Goal: Task Accomplishment & Management: Manage account settings

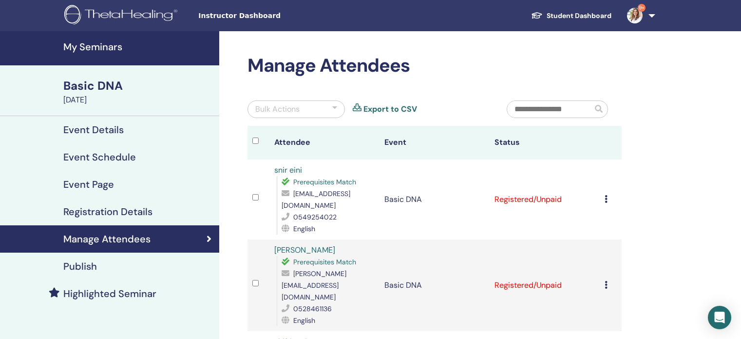
scroll to position [97, 0]
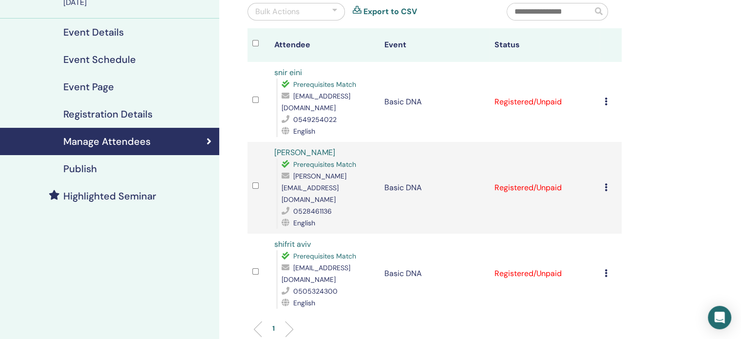
click at [607, 97] on icon at bounding box center [606, 101] width 3 height 8
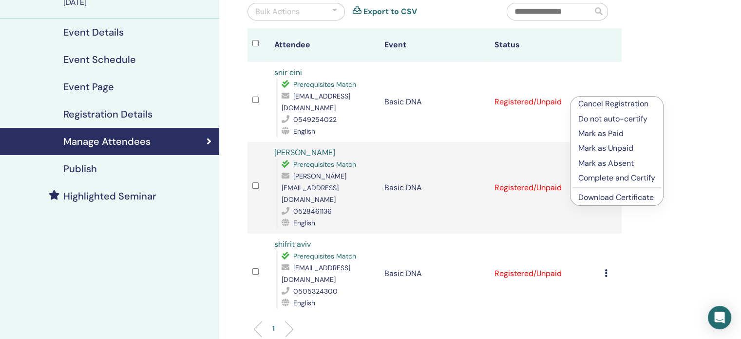
click at [626, 179] on p "Complete and Certify" at bounding box center [616, 178] width 77 height 12
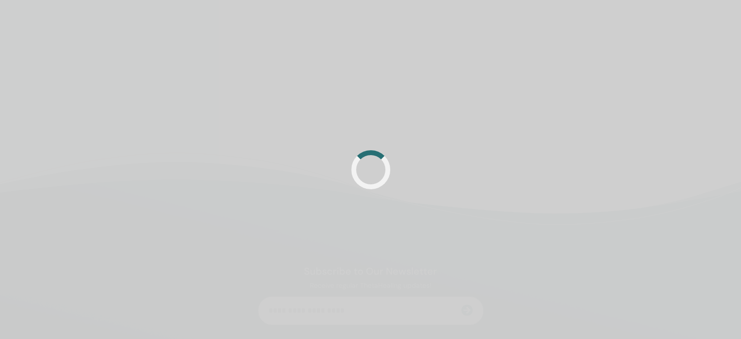
scroll to position [97, 0]
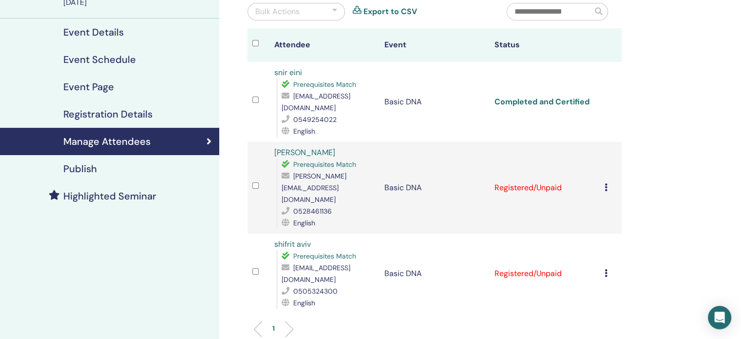
click at [538, 96] on link "Completed and Certified" at bounding box center [542, 101] width 95 height 10
click at [713, 145] on div "Manage Attendees Bulk Actions Export to CSV Attendee Event Status snir eini Pre…" at bounding box center [466, 211] width 494 height 554
click at [603, 165] on td "Cancel Registration Do not auto-certify Mark as Paid Mark as Unpaid Mark as Abs…" at bounding box center [611, 188] width 22 height 92
click at [605, 183] on icon at bounding box center [606, 187] width 3 height 8
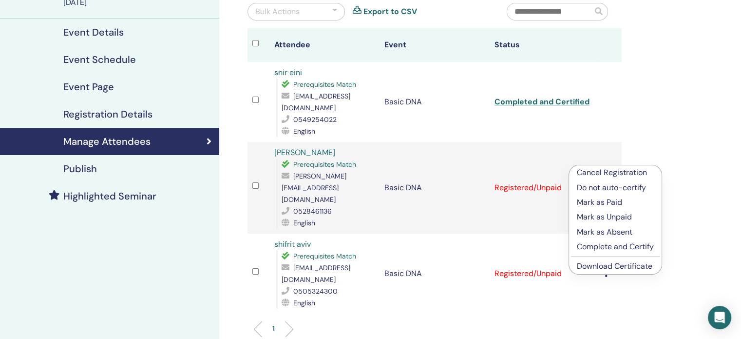
click at [628, 118] on div "Manage Attendees Bulk Actions Export to CSV Attendee Event Status snir eini Pre…" at bounding box center [466, 211] width 494 height 554
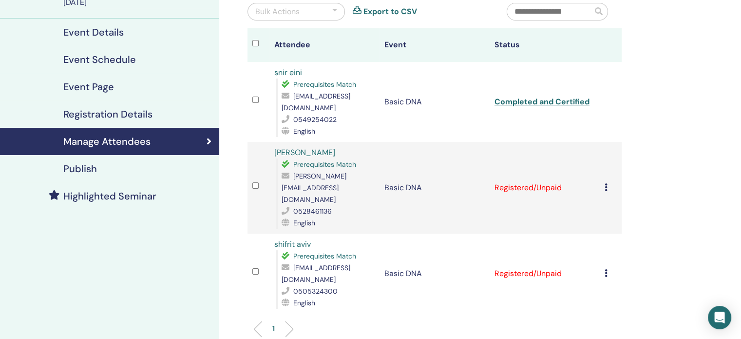
click at [606, 183] on icon at bounding box center [606, 187] width 3 height 8
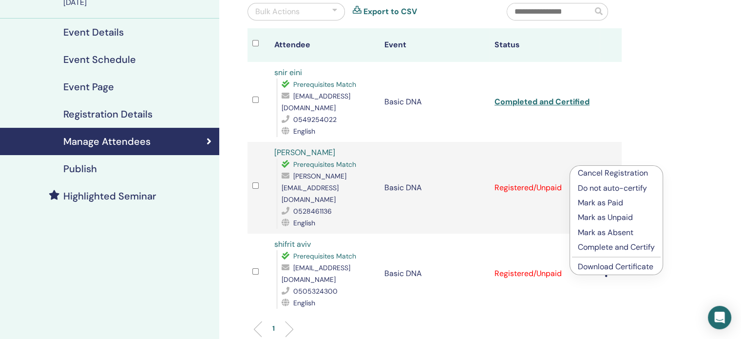
click at [611, 250] on p "Complete and Certify" at bounding box center [616, 247] width 77 height 12
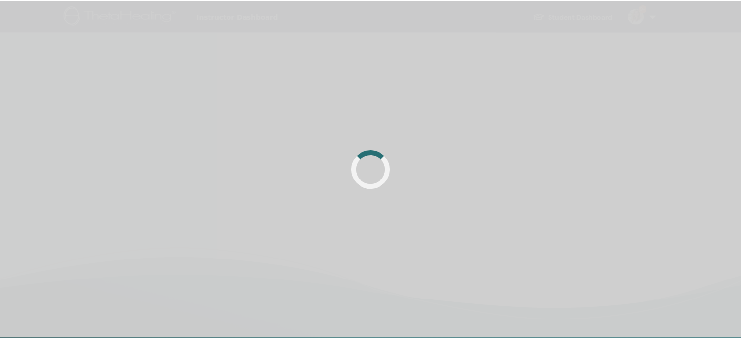
scroll to position [97, 0]
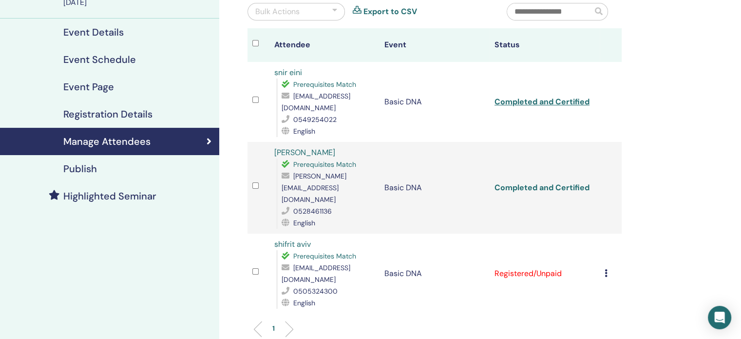
click at [523, 182] on link "Completed and Certified" at bounding box center [542, 187] width 95 height 10
click at [235, 220] on div "Manage Attendees Bulk Actions Export to CSV Attendee Event Status snir eini Pre…" at bounding box center [466, 211] width 494 height 554
click at [605, 269] on icon at bounding box center [606, 273] width 3 height 8
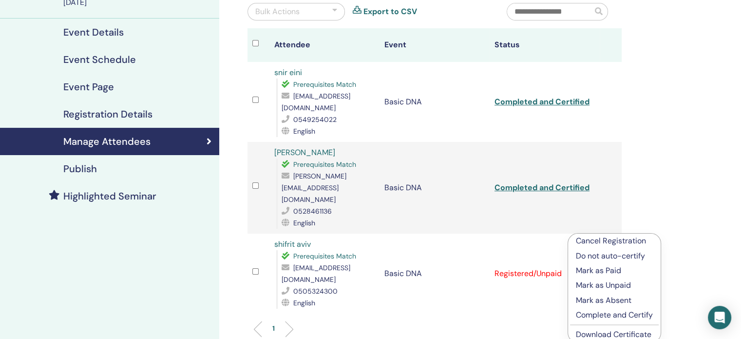
click at [627, 318] on p "Complete and Certify" at bounding box center [614, 315] width 77 height 12
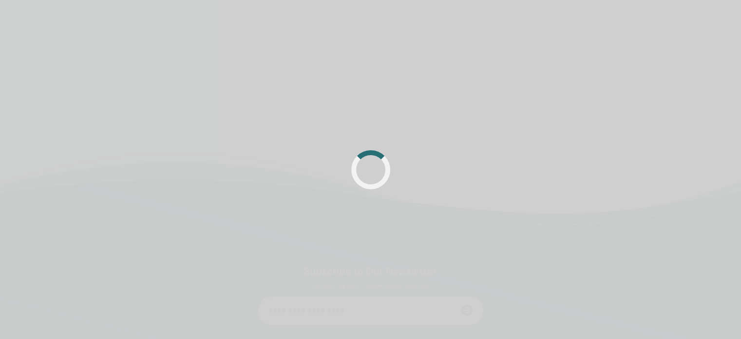
scroll to position [97, 0]
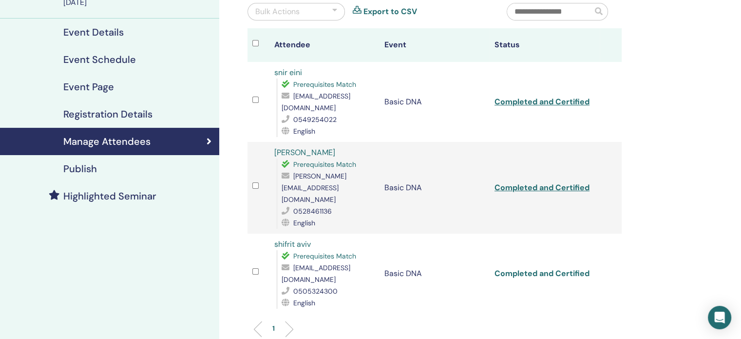
click at [557, 268] on link "Completed and Certified" at bounding box center [542, 273] width 95 height 10
click at [715, 140] on div "My Seminars Basic DNA September 14, 2025 Event Details Event Schedule Event Pag…" at bounding box center [370, 211] width 741 height 554
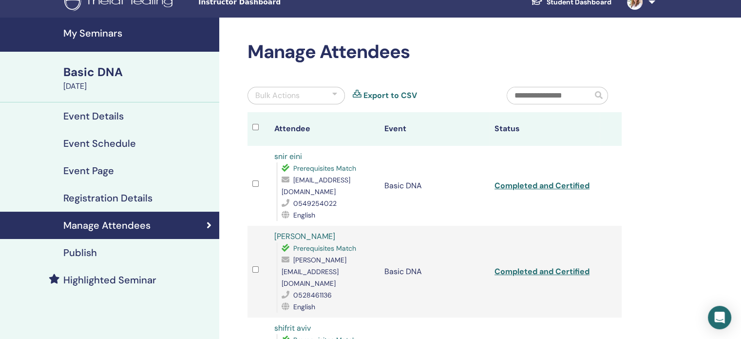
scroll to position [0, 0]
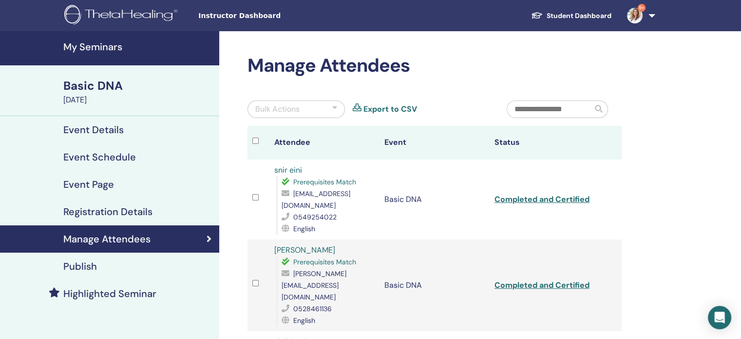
click at [144, 18] on img at bounding box center [122, 16] width 116 height 22
click at [114, 127] on h4 "Event Details" at bounding box center [93, 130] width 60 height 12
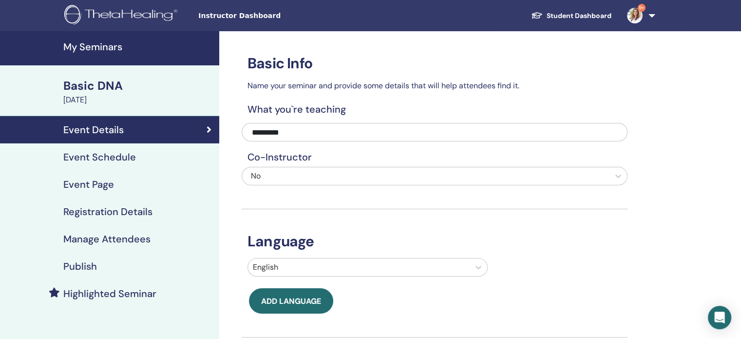
click at [101, 87] on div "Basic DNA" at bounding box center [138, 85] width 150 height 17
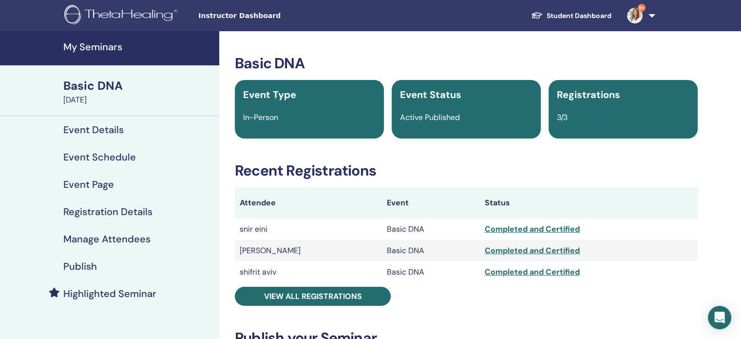
click at [634, 17] on img at bounding box center [635, 16] width 16 height 16
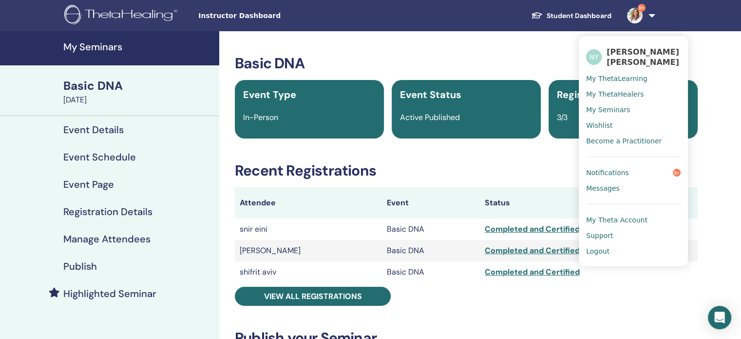
click at [618, 107] on span "My Seminars" at bounding box center [608, 109] width 44 height 9
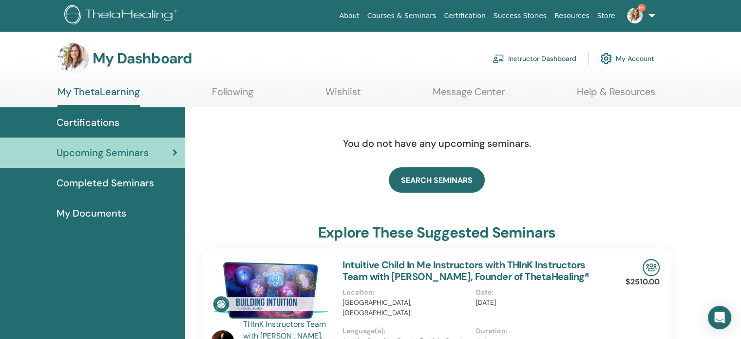
click at [101, 215] on span "My Documents" at bounding box center [92, 213] width 70 height 15
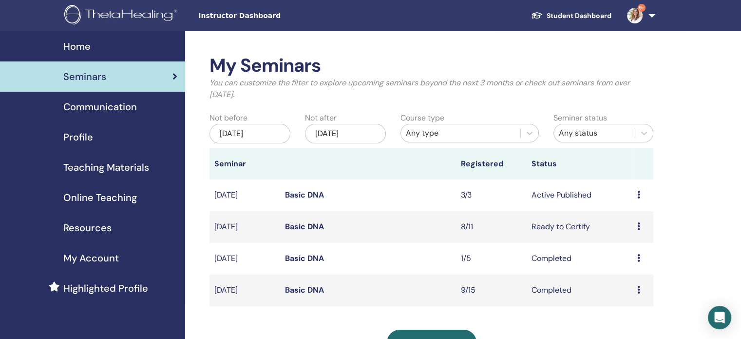
click at [641, 229] on div "Preview Edit Attendees Cancel" at bounding box center [642, 227] width 11 height 12
click at [638, 269] on link "Attendees" at bounding box center [633, 266] width 37 height 10
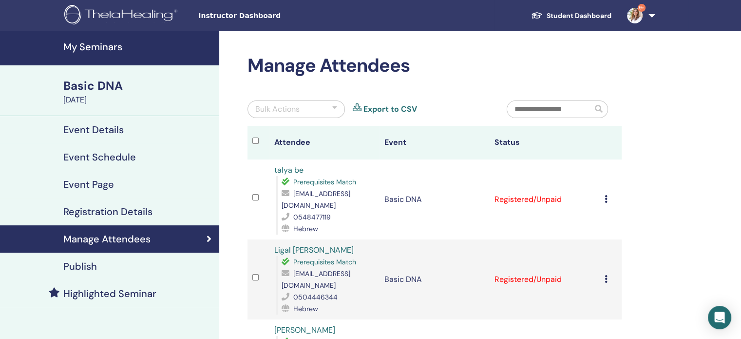
click at [606, 195] on icon at bounding box center [606, 199] width 3 height 8
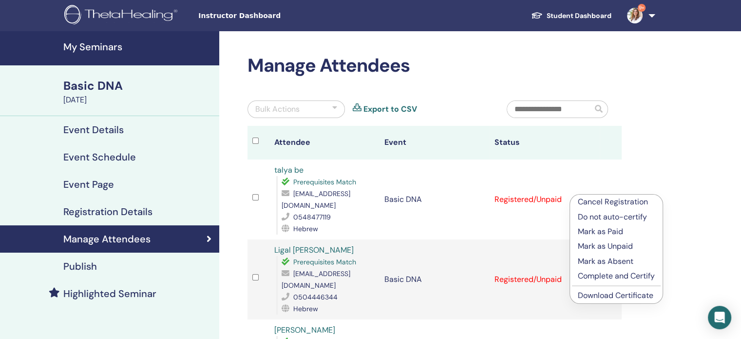
click at [637, 280] on p "Complete and Certify" at bounding box center [616, 276] width 77 height 12
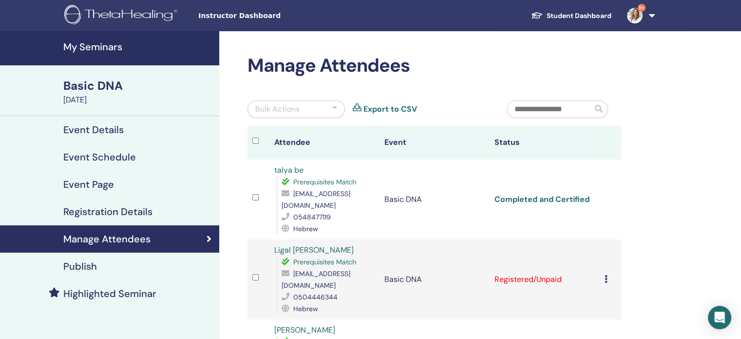
click at [534, 196] on link "Completed and Certified" at bounding box center [542, 199] width 95 height 10
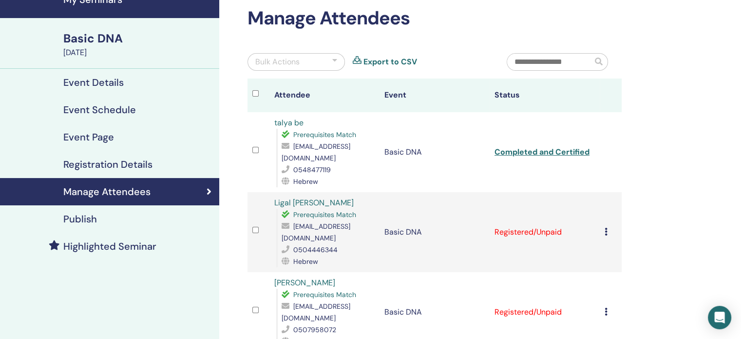
scroll to position [97, 0]
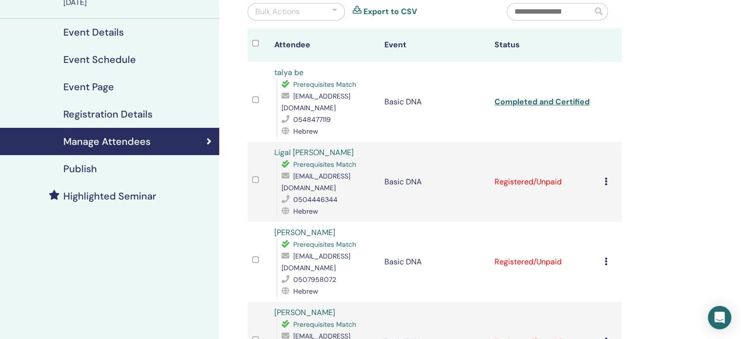
click at [550, 163] on td "Registered/Unpaid" at bounding box center [545, 182] width 110 height 80
click at [599, 163] on td "Registered/Unpaid" at bounding box center [545, 182] width 110 height 80
click at [605, 177] on icon at bounding box center [606, 181] width 3 height 8
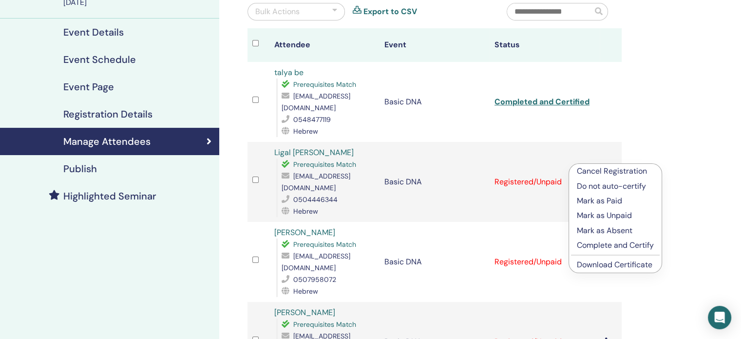
click at [613, 245] on p "Complete and Certify" at bounding box center [615, 245] width 77 height 12
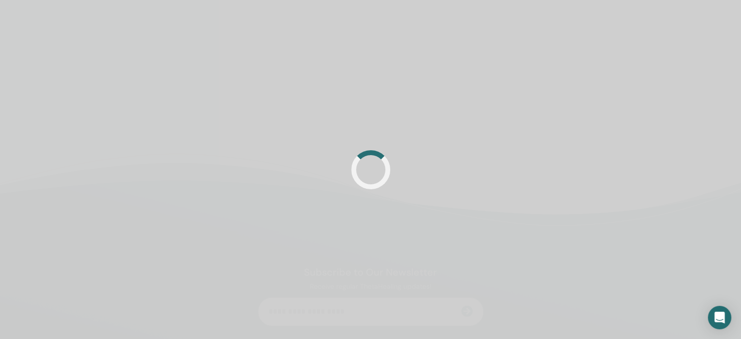
scroll to position [97, 0]
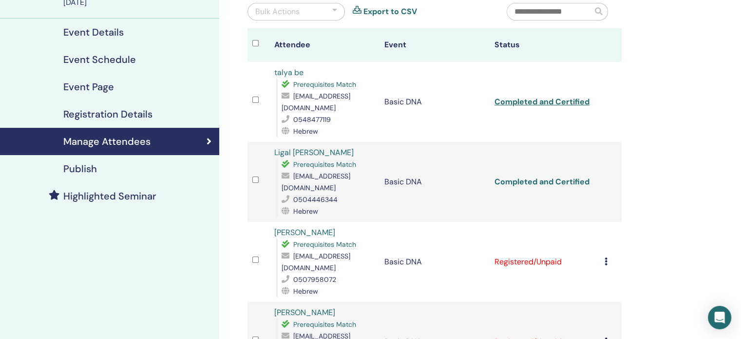
click at [520, 176] on link "Completed and Certified" at bounding box center [542, 181] width 95 height 10
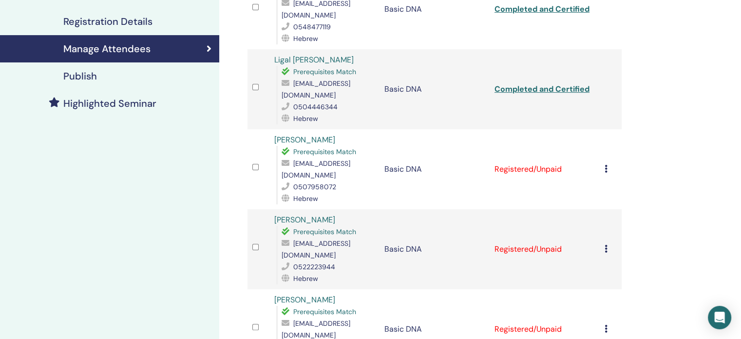
scroll to position [195, 0]
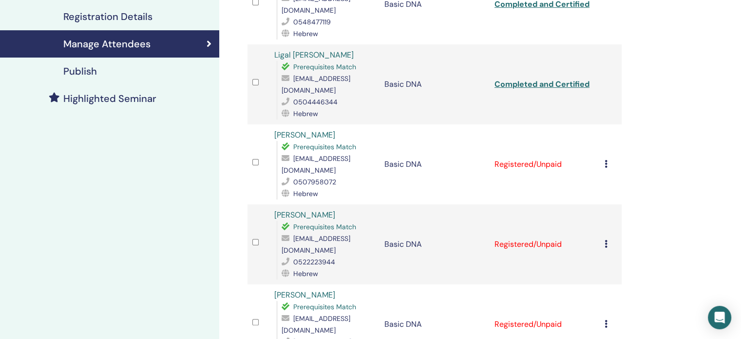
click at [609, 158] on div "Cancel Registration Do not auto-certify Mark as Paid Mark as Unpaid Mark as Abs…" at bounding box center [611, 164] width 12 height 12
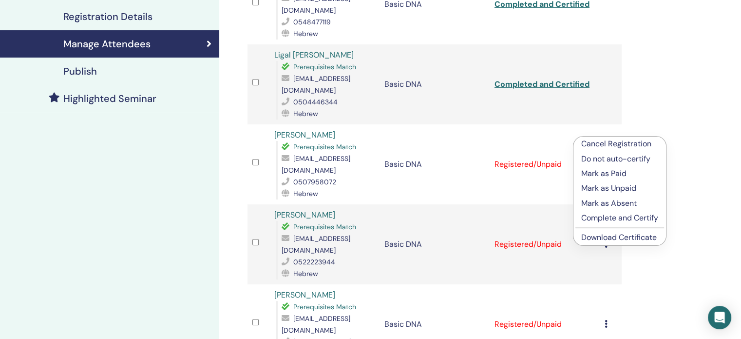
click at [627, 215] on p "Complete and Certify" at bounding box center [619, 218] width 77 height 12
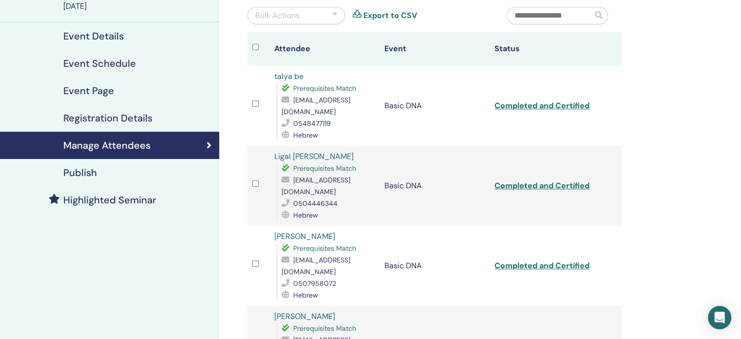
scroll to position [195, 0]
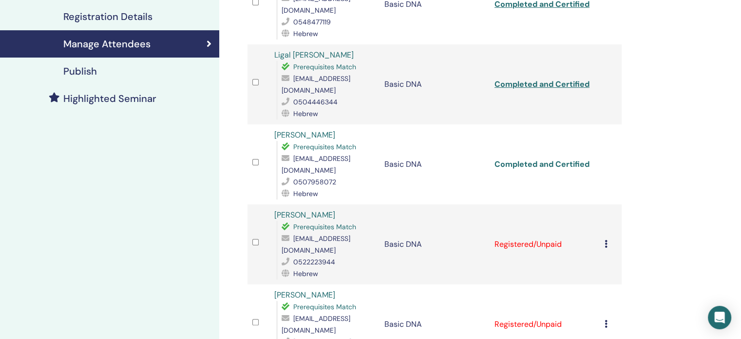
click at [542, 159] on link "Completed and Certified" at bounding box center [542, 164] width 95 height 10
click at [715, 174] on div "My Seminars Basic DNA September 10, 2025 Event Details Event Schedule Event Pag…" at bounding box center [370, 313] width 741 height 954
click at [602, 204] on td "Cancel Registration Do not auto-certify Mark as Paid Mark as Unpaid Mark as Abs…" at bounding box center [611, 244] width 22 height 80
click at [604, 204] on td "Cancel Registration Do not auto-certify Mark as Paid Mark as Unpaid Mark as Abs…" at bounding box center [611, 244] width 22 height 80
click at [605, 240] on icon at bounding box center [606, 244] width 3 height 8
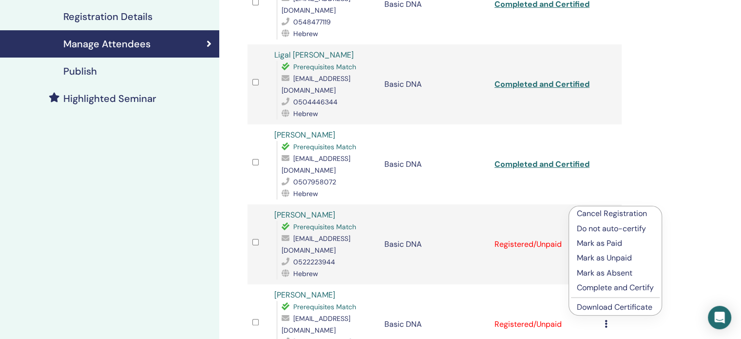
click at [614, 287] on p "Complete and Certify" at bounding box center [615, 288] width 77 height 12
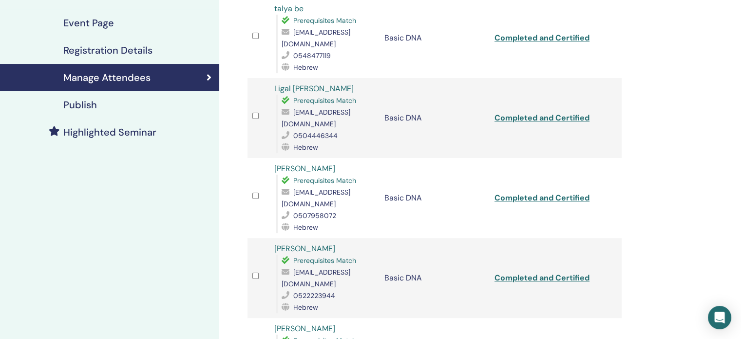
scroll to position [244, 0]
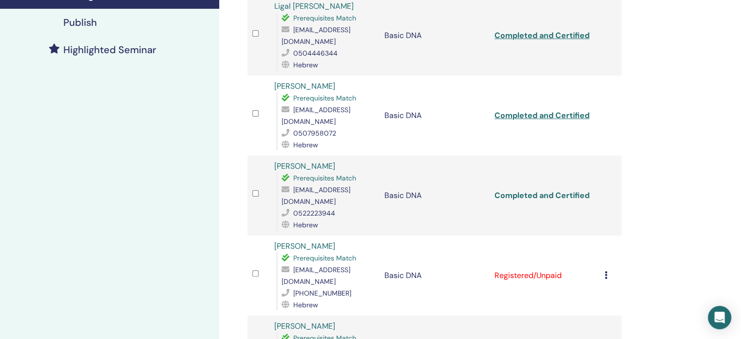
click at [545, 190] on link "Completed and Certified" at bounding box center [542, 195] width 95 height 10
click at [715, 182] on div "My Seminars Basic DNA September 10, 2025 Event Details Event Schedule Event Pag…" at bounding box center [370, 265] width 741 height 954
click at [609, 269] on div "Cancel Registration Do not auto-certify Mark as Paid Mark as Unpaid Mark as Abs…" at bounding box center [611, 275] width 12 height 12
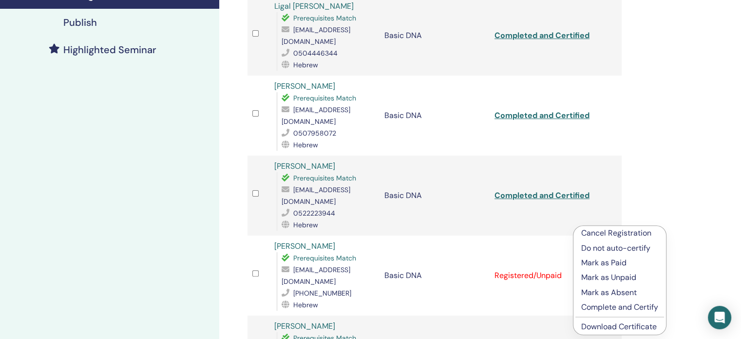
click at [620, 307] on p "Complete and Certify" at bounding box center [619, 307] width 77 height 12
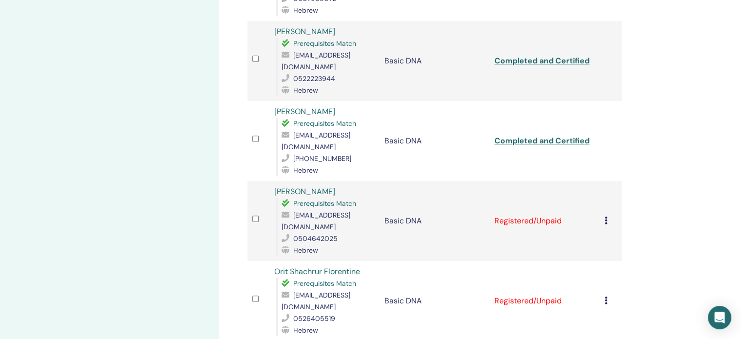
scroll to position [329, 0]
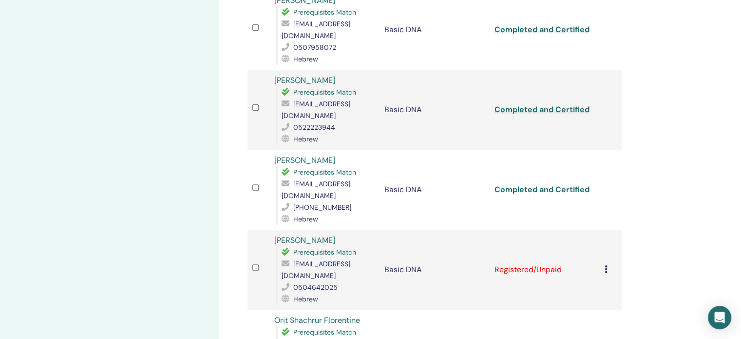
click at [548, 184] on link "Completed and Certified" at bounding box center [542, 189] width 95 height 10
click at [181, 204] on div "My Seminars Basic DNA [DATE] Event Details Event Schedule Event Page Registrati…" at bounding box center [109, 179] width 219 height 954
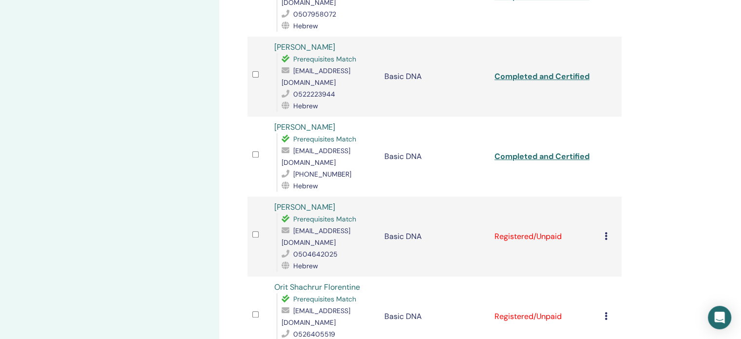
scroll to position [378, 0]
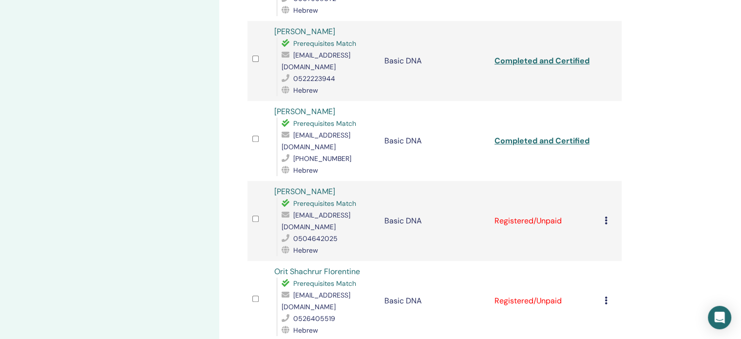
click at [607, 216] on icon at bounding box center [606, 220] width 3 height 8
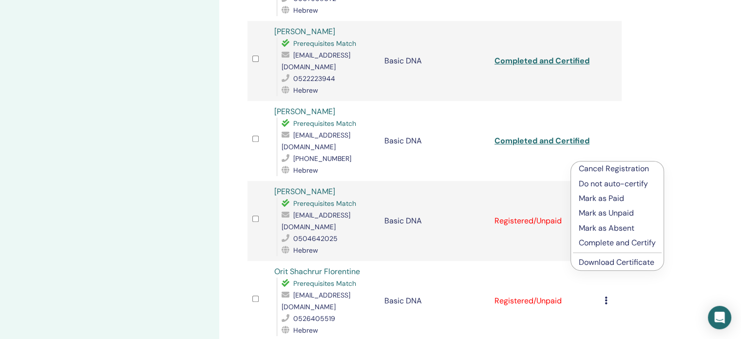
click at [612, 247] on p "Complete and Certify" at bounding box center [617, 243] width 77 height 12
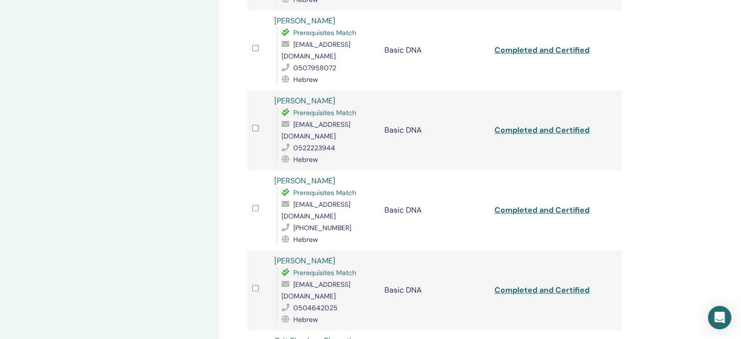
scroll to position [427, 0]
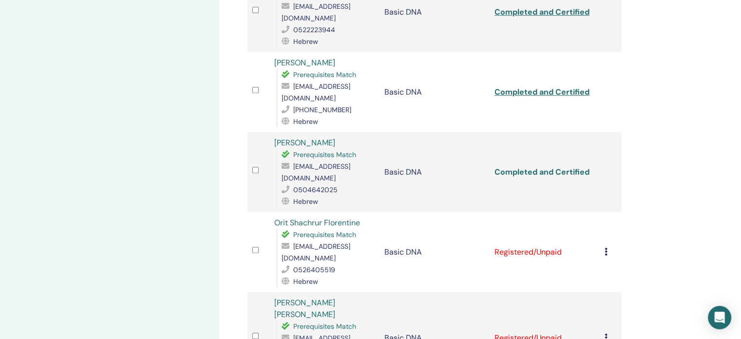
click at [552, 167] on link "Completed and Certified" at bounding box center [542, 172] width 95 height 10
click at [724, 221] on div "My Seminars Basic DNA September 10, 2025 Event Details Event Schedule Event Pag…" at bounding box center [370, 81] width 741 height 954
click at [609, 246] on div "Cancel Registration Do not auto-certify Mark as Paid Mark as Unpaid Mark as Abs…" at bounding box center [611, 252] width 12 height 12
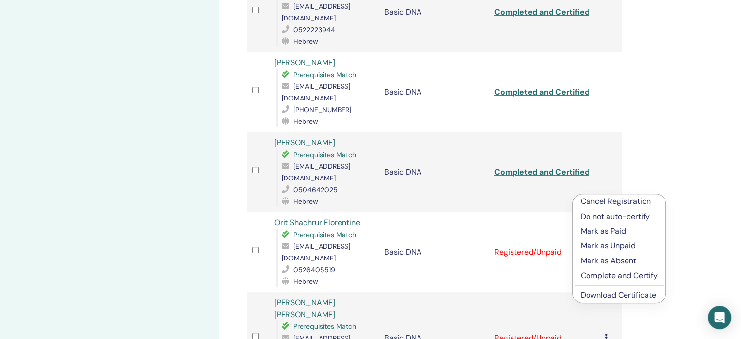
click at [635, 274] on p "Complete and Certify" at bounding box center [619, 275] width 77 height 12
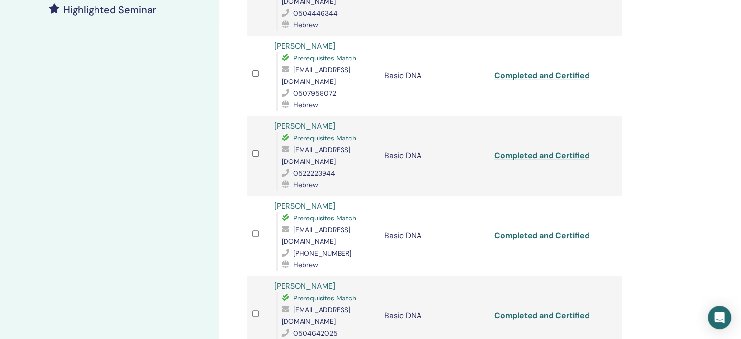
scroll to position [329, 0]
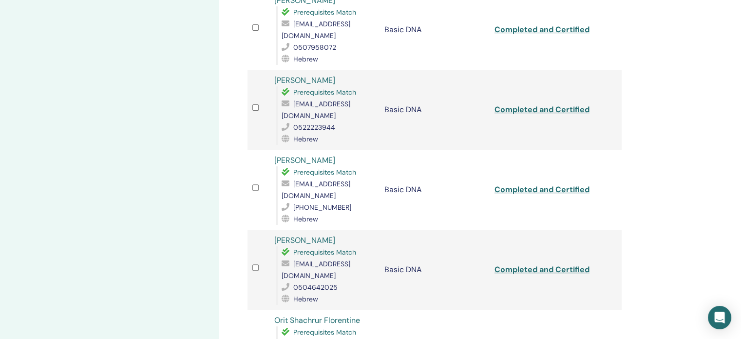
drag, startPoint x: 715, startPoint y: 135, endPoint x: 718, endPoint y: 98, distance: 36.7
click at [715, 135] on div "My Seminars Basic DNA September 10, 2025 Event Details Event Schedule Event Pag…" at bounding box center [370, 179] width 741 height 954
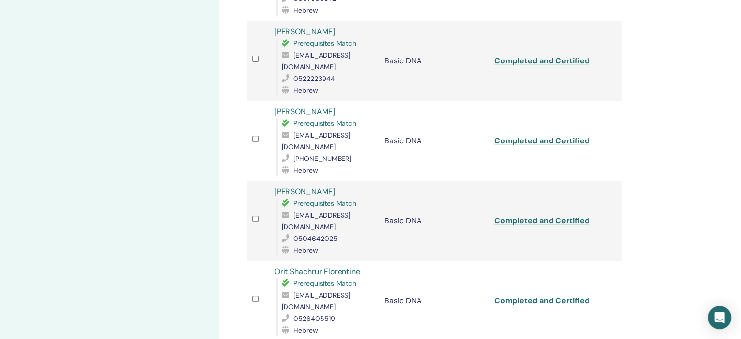
click at [561, 295] on link "Completed and Certified" at bounding box center [542, 300] width 95 height 10
click at [104, 245] on div "My Seminars Basic DNA [DATE] Event Details Event Schedule Event Page Registrati…" at bounding box center [109, 130] width 219 height 954
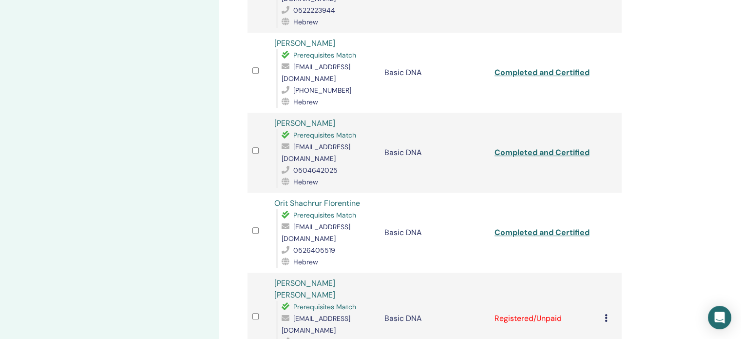
scroll to position [573, 0]
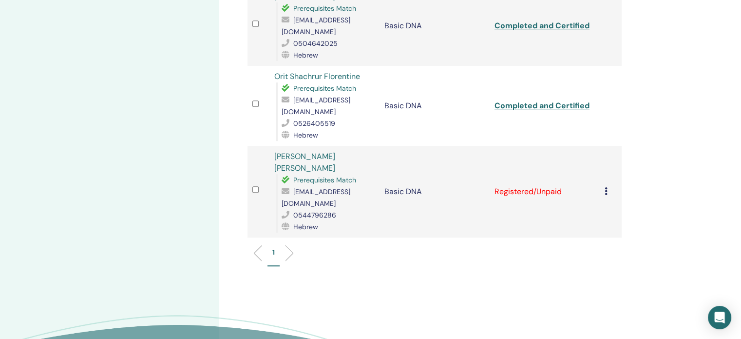
click at [608, 186] on div "Cancel Registration Do not auto-certify Mark as Paid Mark as Unpaid Mark as Abs…" at bounding box center [611, 192] width 12 height 12
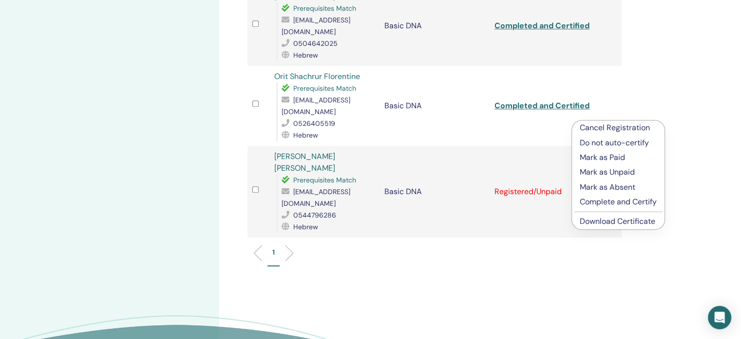
click at [618, 202] on p "Complete and Certify" at bounding box center [618, 202] width 77 height 12
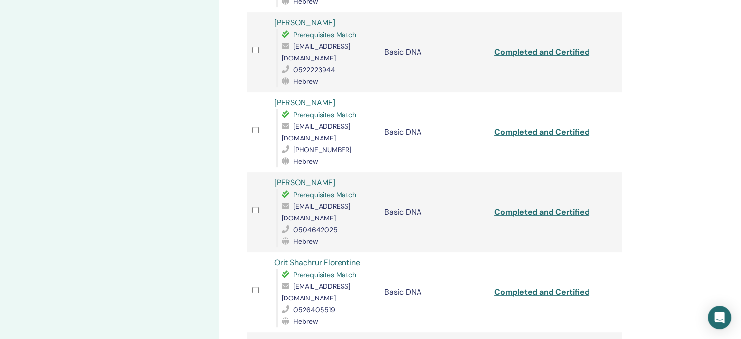
scroll to position [476, 0]
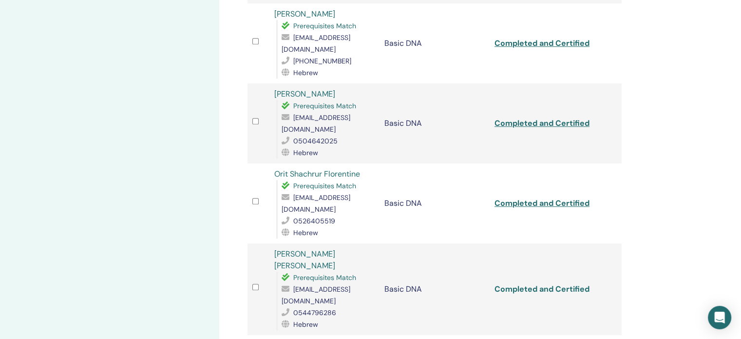
click at [532, 284] on link "Completed and Certified" at bounding box center [542, 289] width 95 height 10
click at [548, 284] on link "Completed and Certified" at bounding box center [542, 289] width 95 height 10
click at [136, 212] on div "My Seminars Basic DNA [DATE] Event Details Event Schedule Event Page Registrati…" at bounding box center [109, 33] width 219 height 954
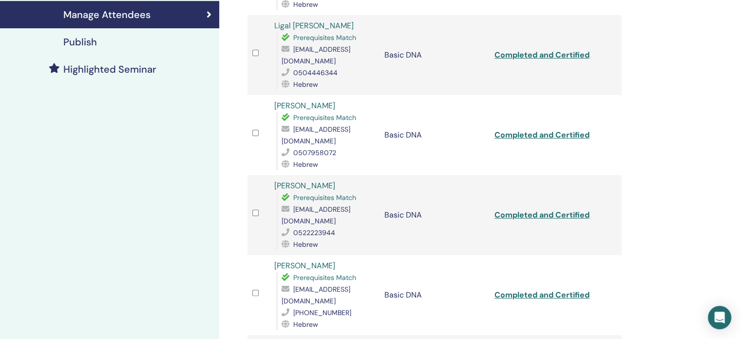
scroll to position [0, 0]
